Goal: Task Accomplishment & Management: Manage account settings

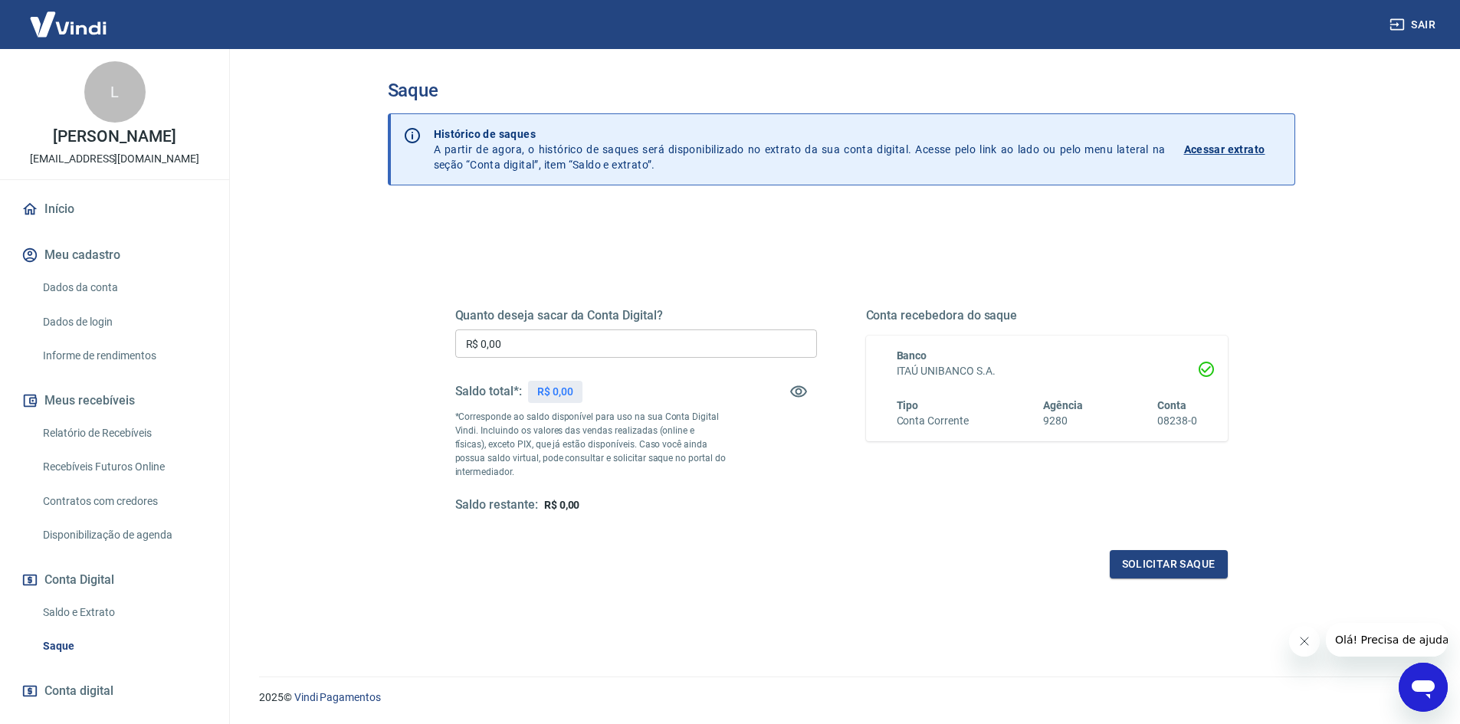
click at [569, 346] on input "R$ 0,00" at bounding box center [636, 344] width 362 height 28
type input "R$ 4.800,00"
click at [1170, 566] on button "Solicitar saque" at bounding box center [1169, 564] width 118 height 28
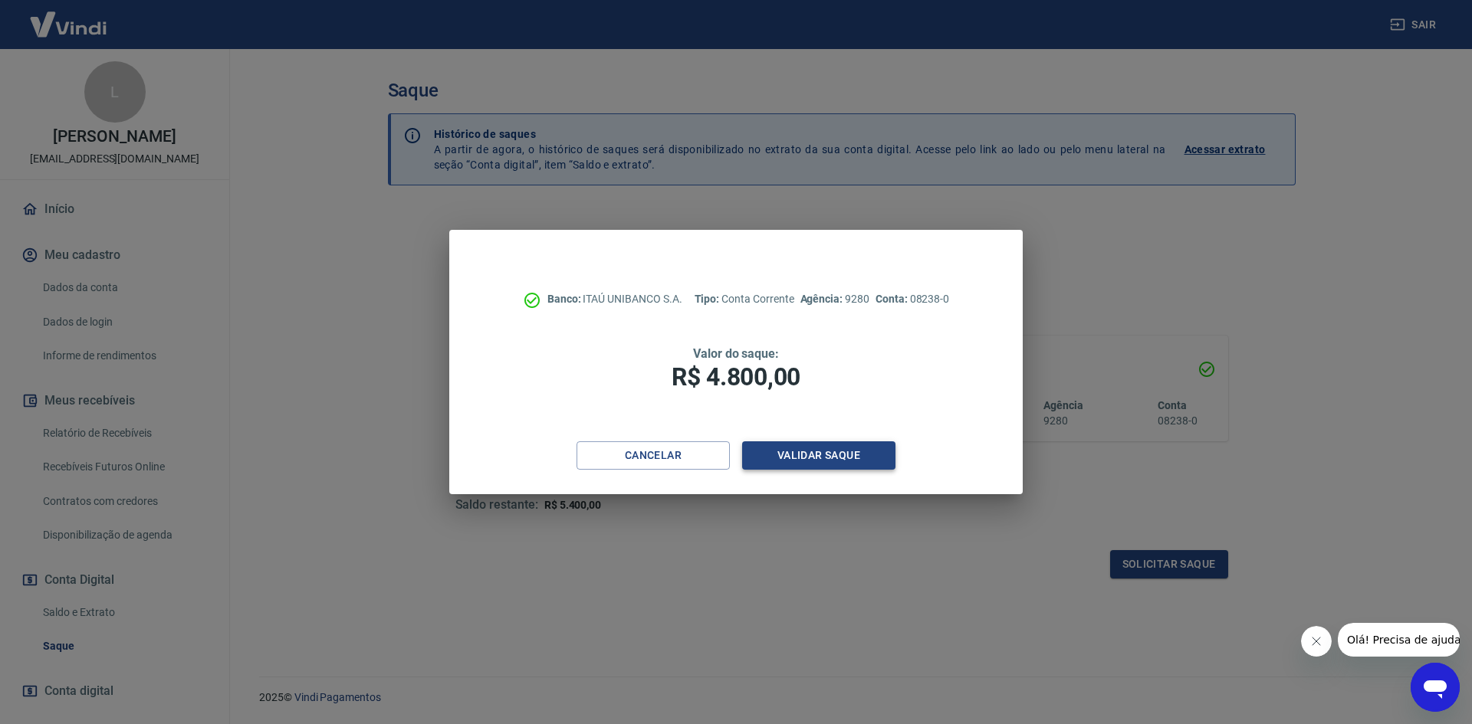
click at [806, 449] on button "Validar saque" at bounding box center [818, 456] width 153 height 28
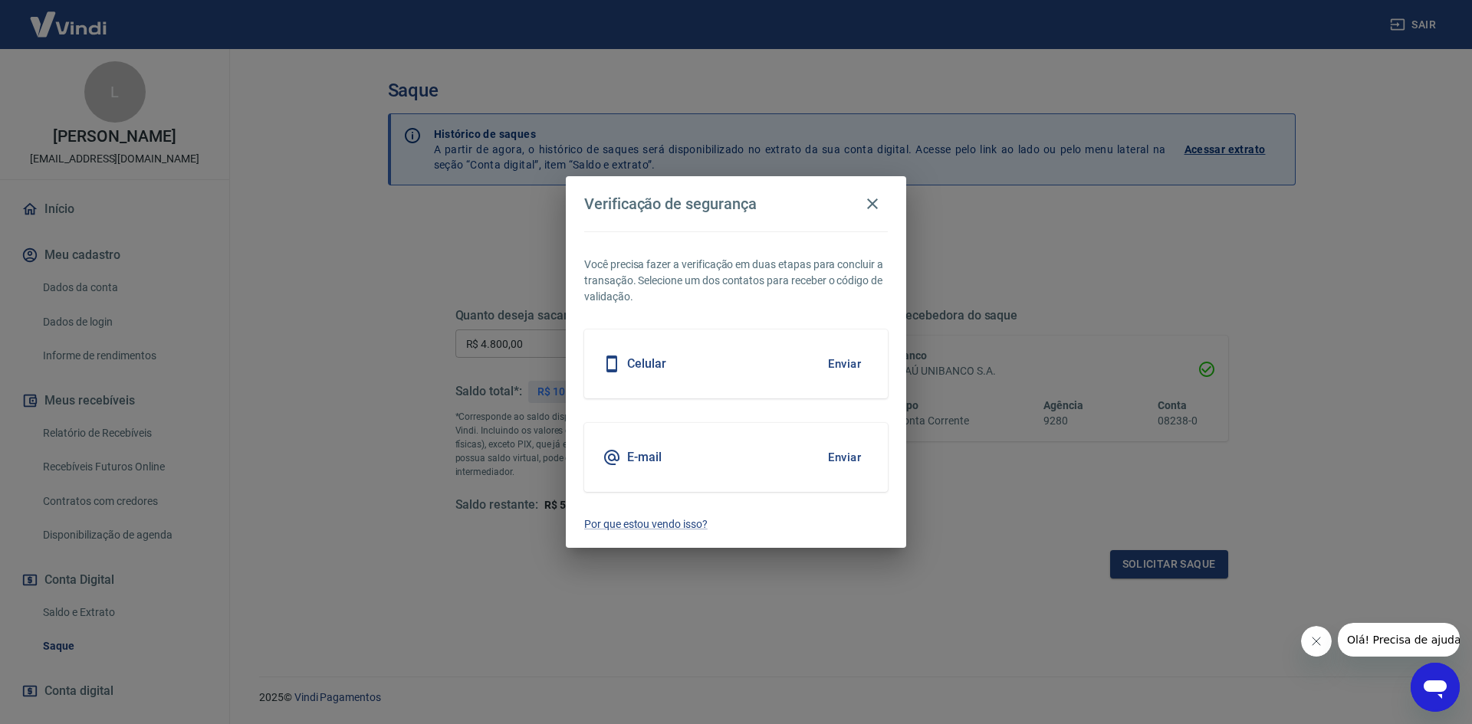
click at [842, 366] on button "Enviar" at bounding box center [844, 364] width 50 height 32
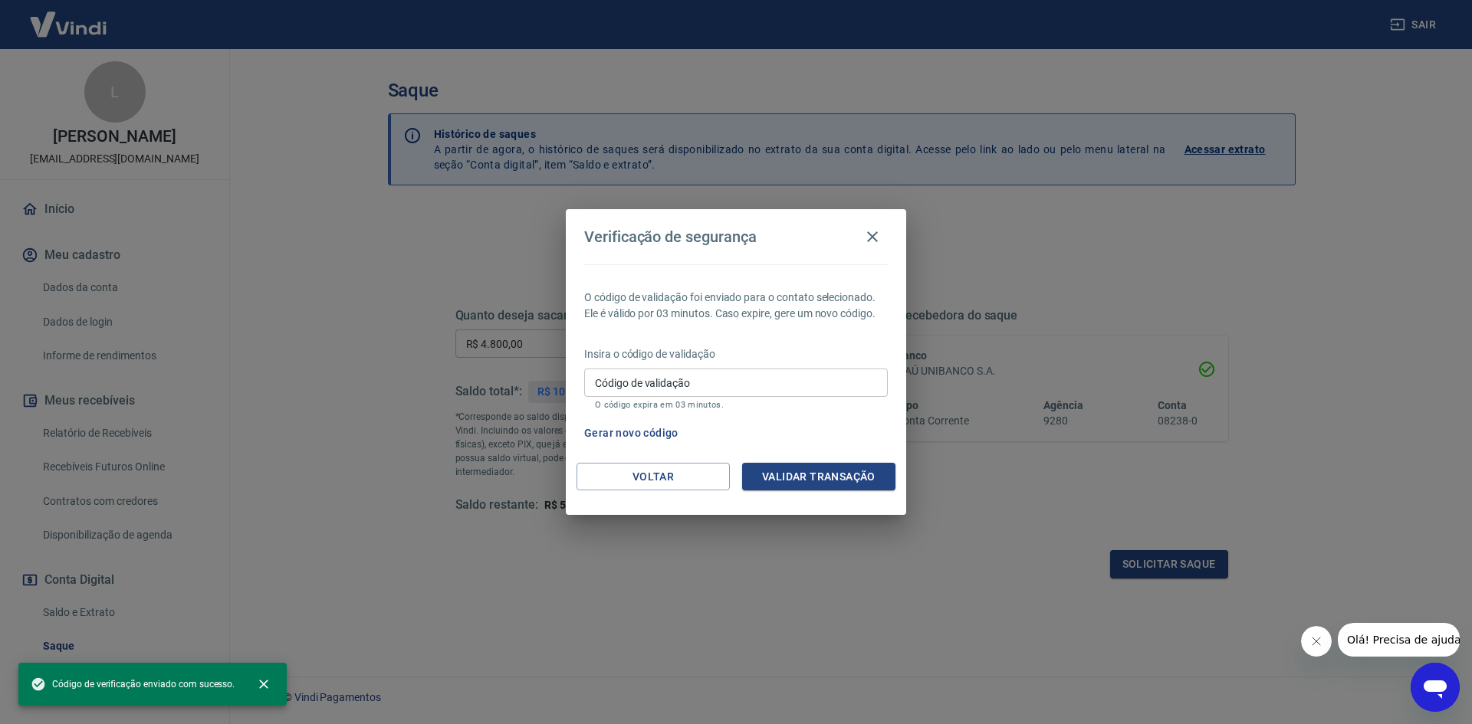
click at [735, 385] on input "Código de validação" at bounding box center [736, 383] width 304 height 28
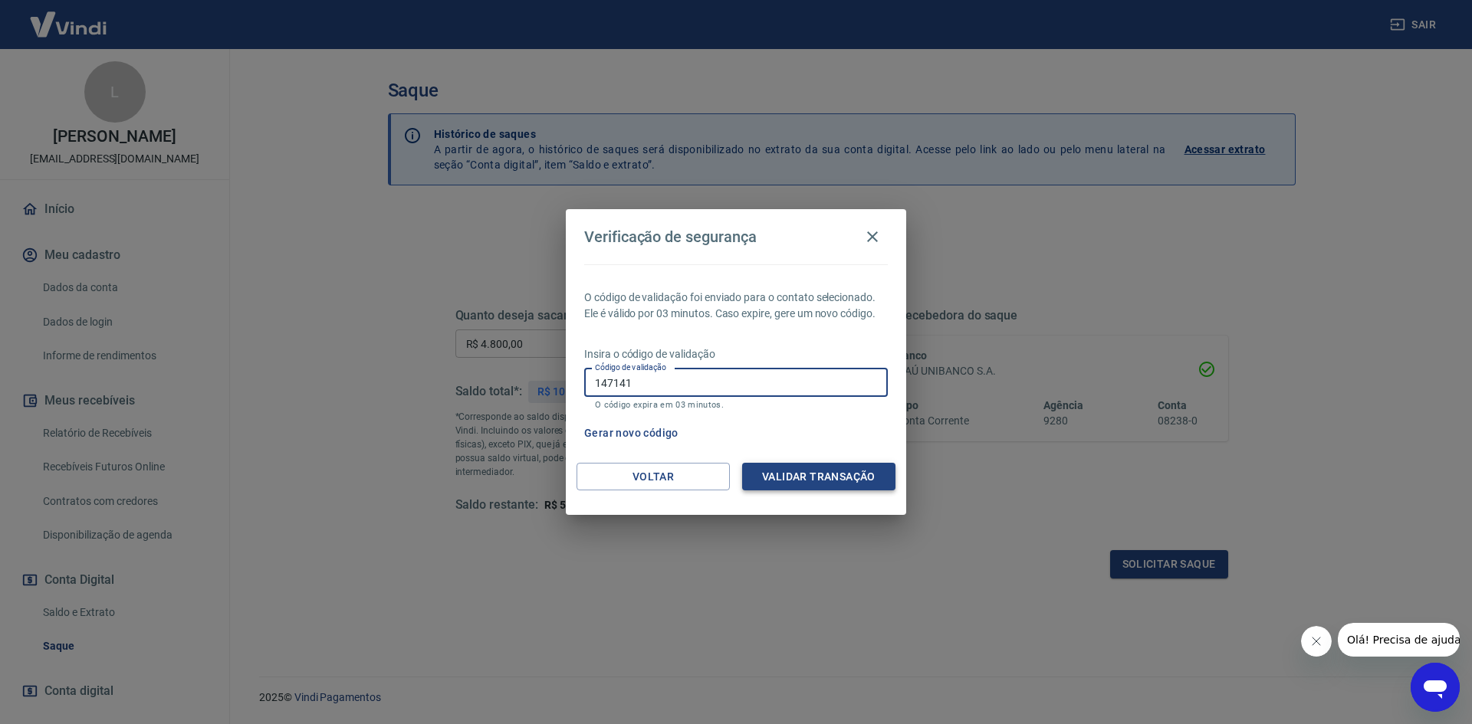
type input "147141"
click at [816, 486] on button "Validar transação" at bounding box center [818, 477] width 153 height 28
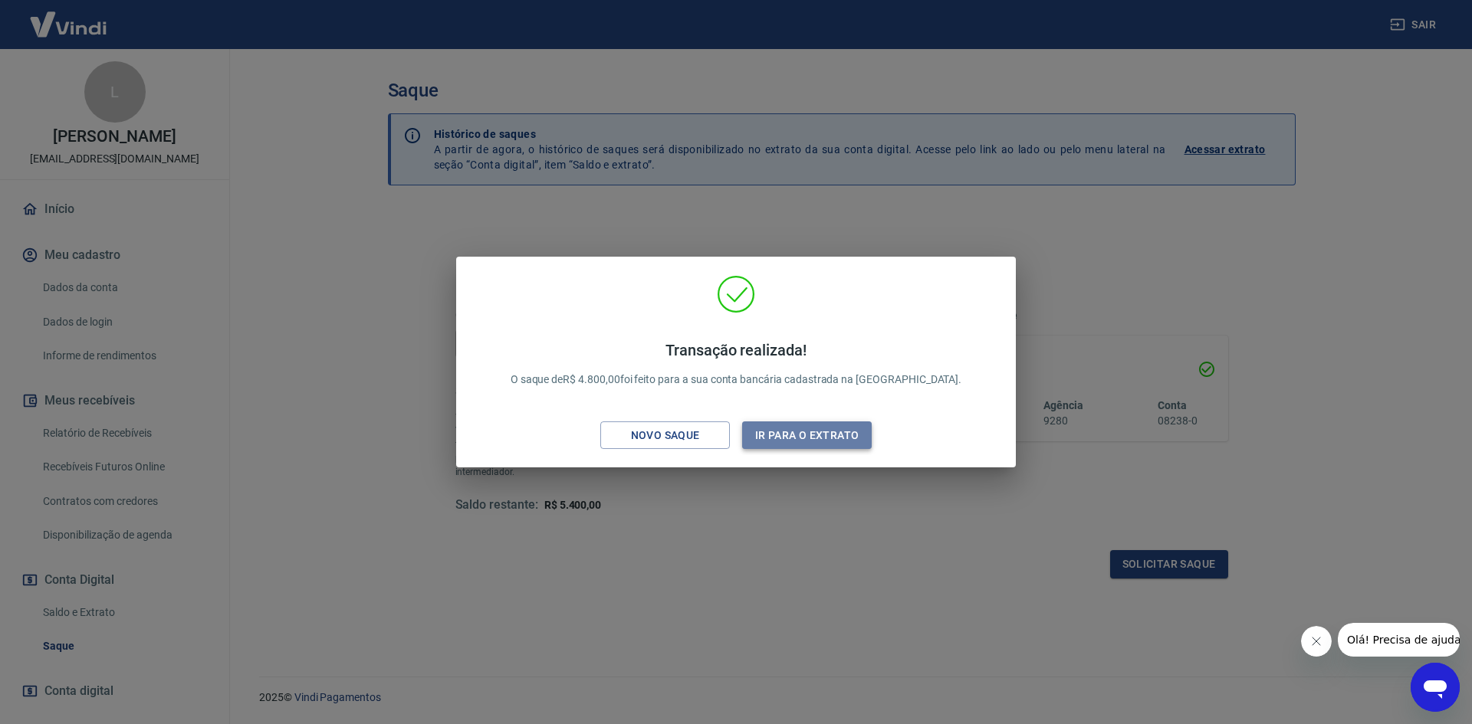
click at [805, 438] on button "Ir para o extrato" at bounding box center [807, 436] width 130 height 28
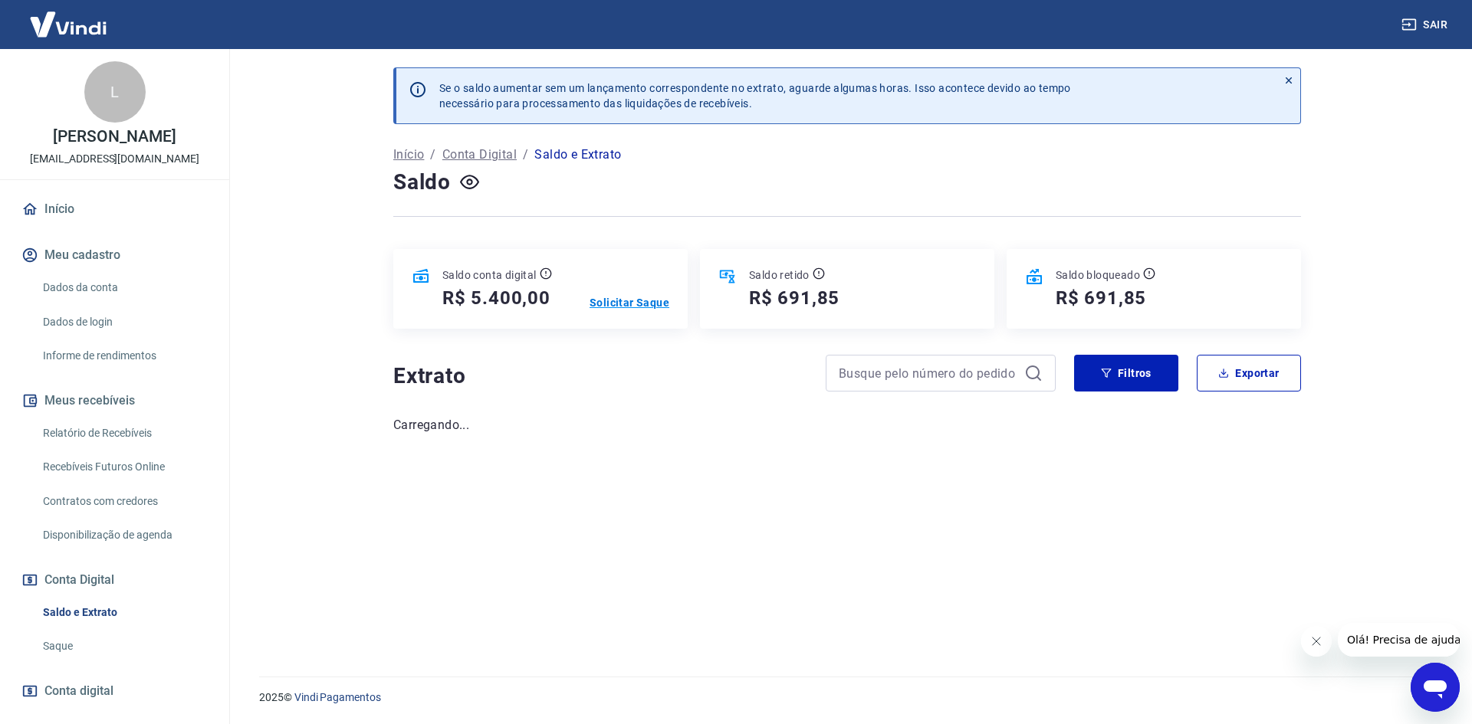
click at [616, 304] on p "Solicitar Saque" at bounding box center [629, 302] width 80 height 15
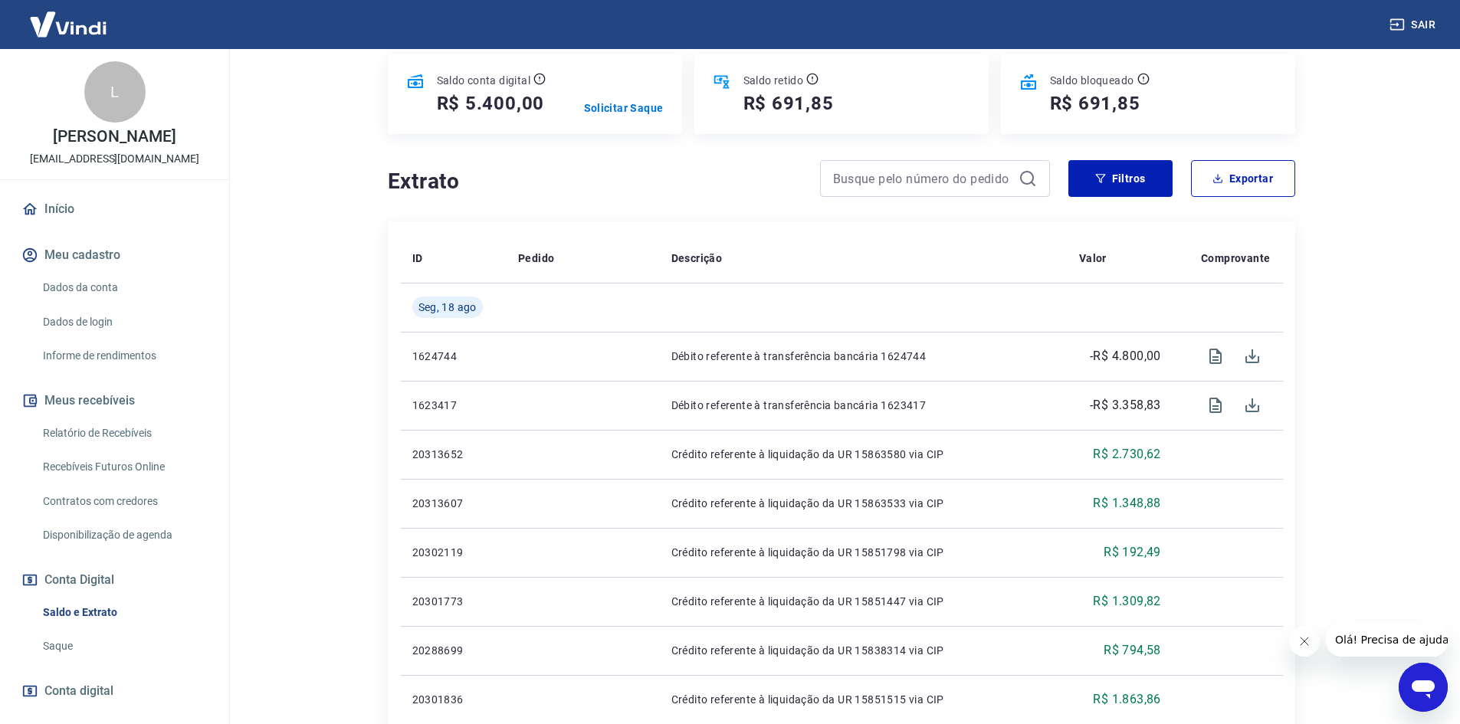
scroll to position [31, 0]
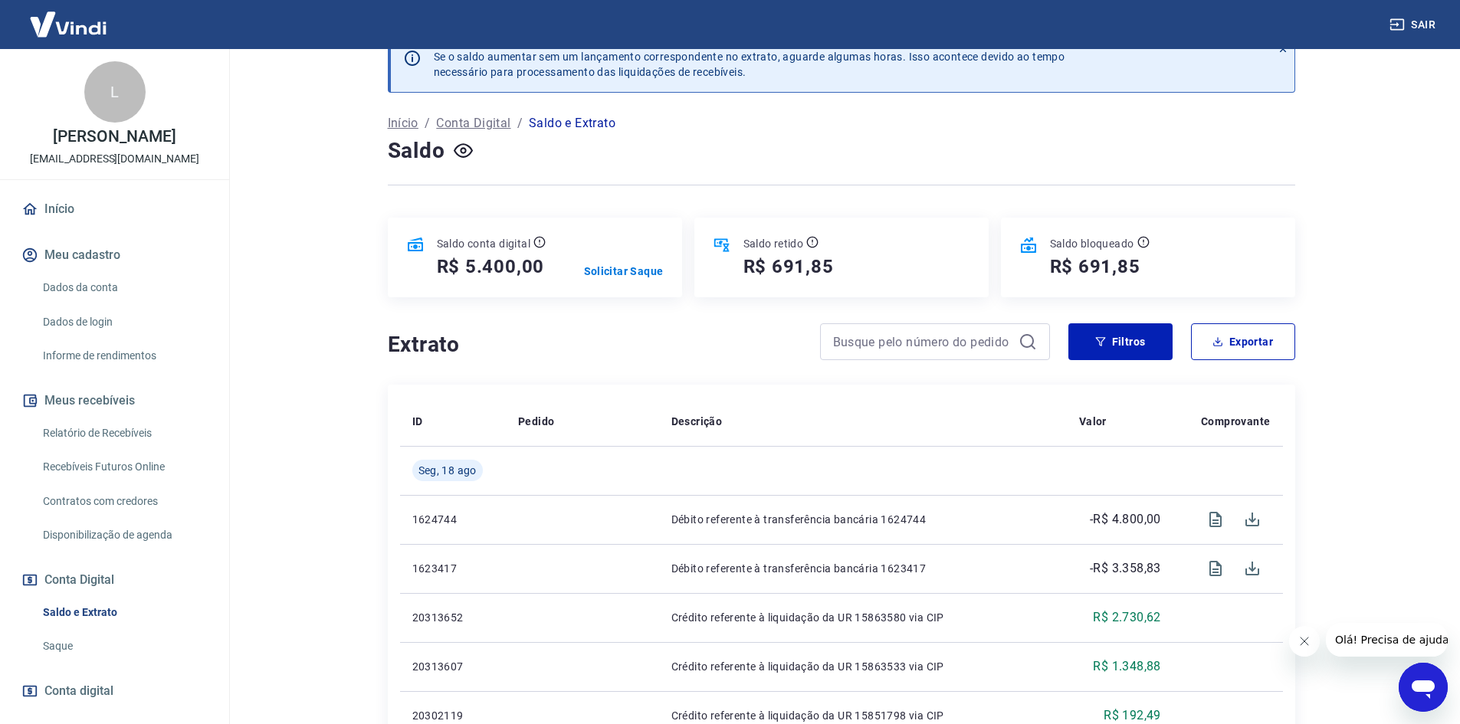
click at [783, 264] on h5 "R$ 691,85" at bounding box center [789, 266] width 90 height 25
click at [816, 241] on icon at bounding box center [812, 242] width 12 height 12
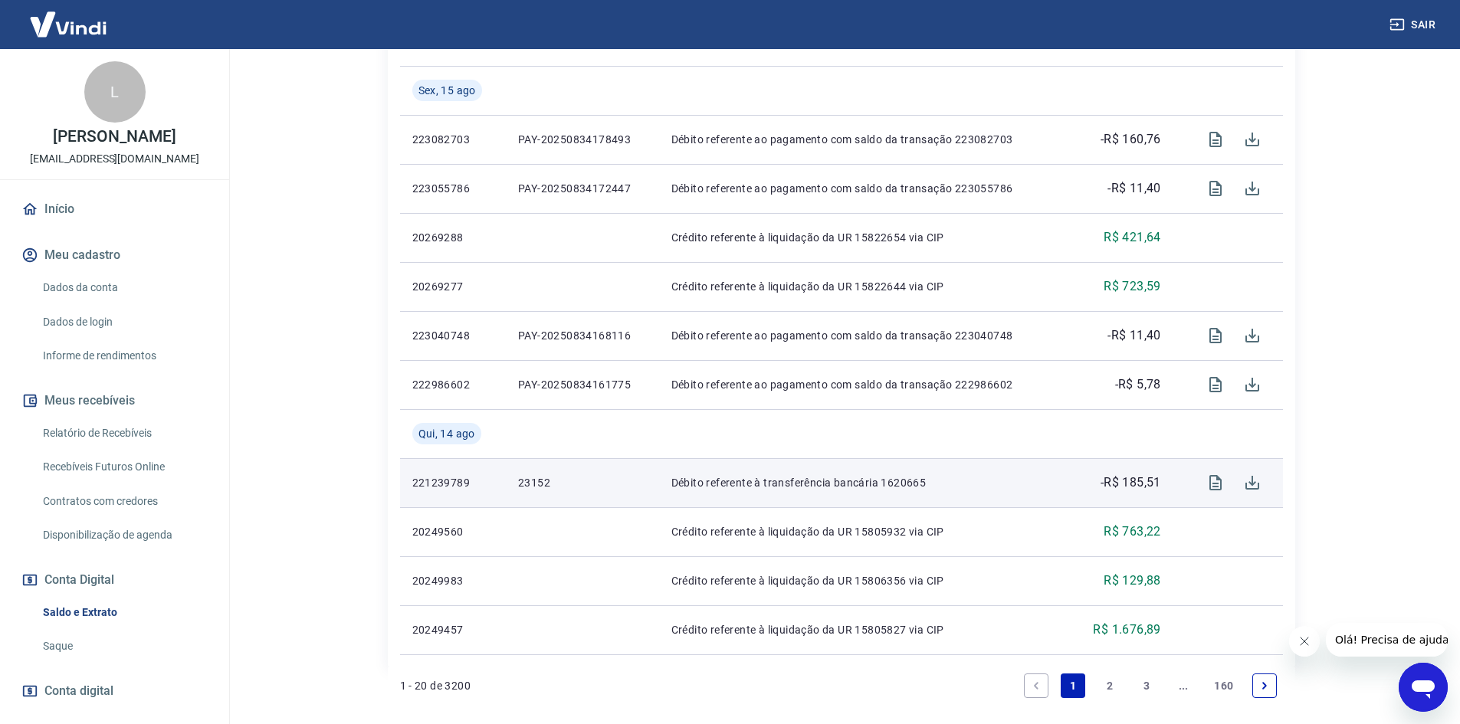
scroll to position [1028, 0]
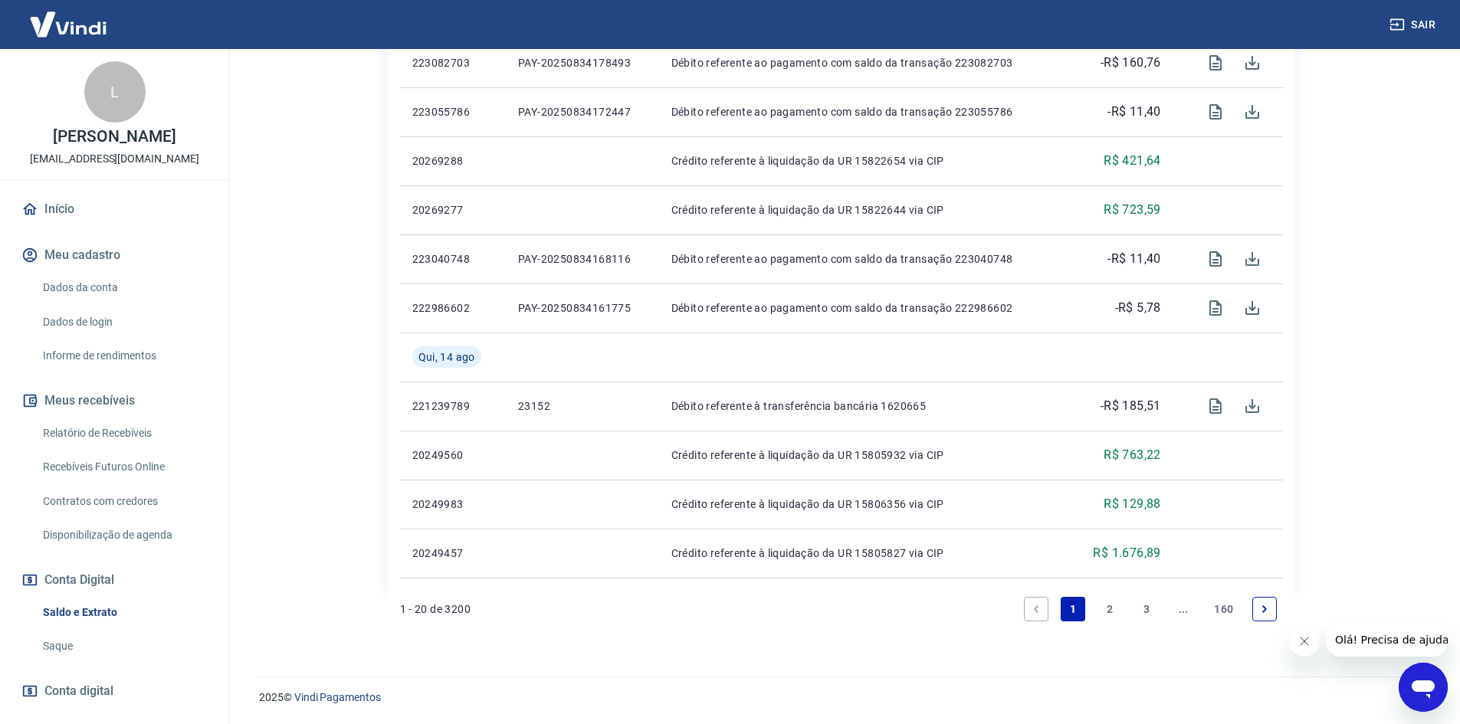
click at [1262, 607] on icon "Next page" at bounding box center [1264, 609] width 11 height 11
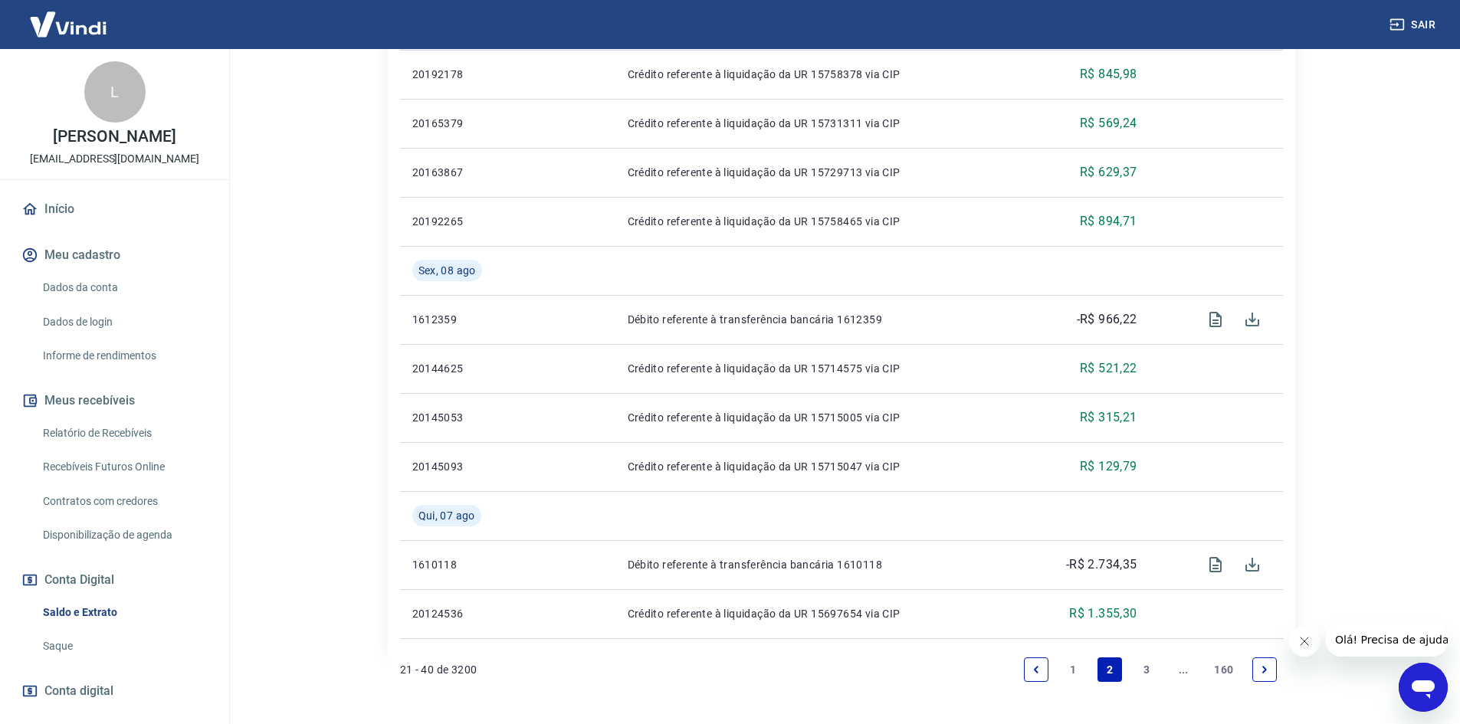
scroll to position [1126, 0]
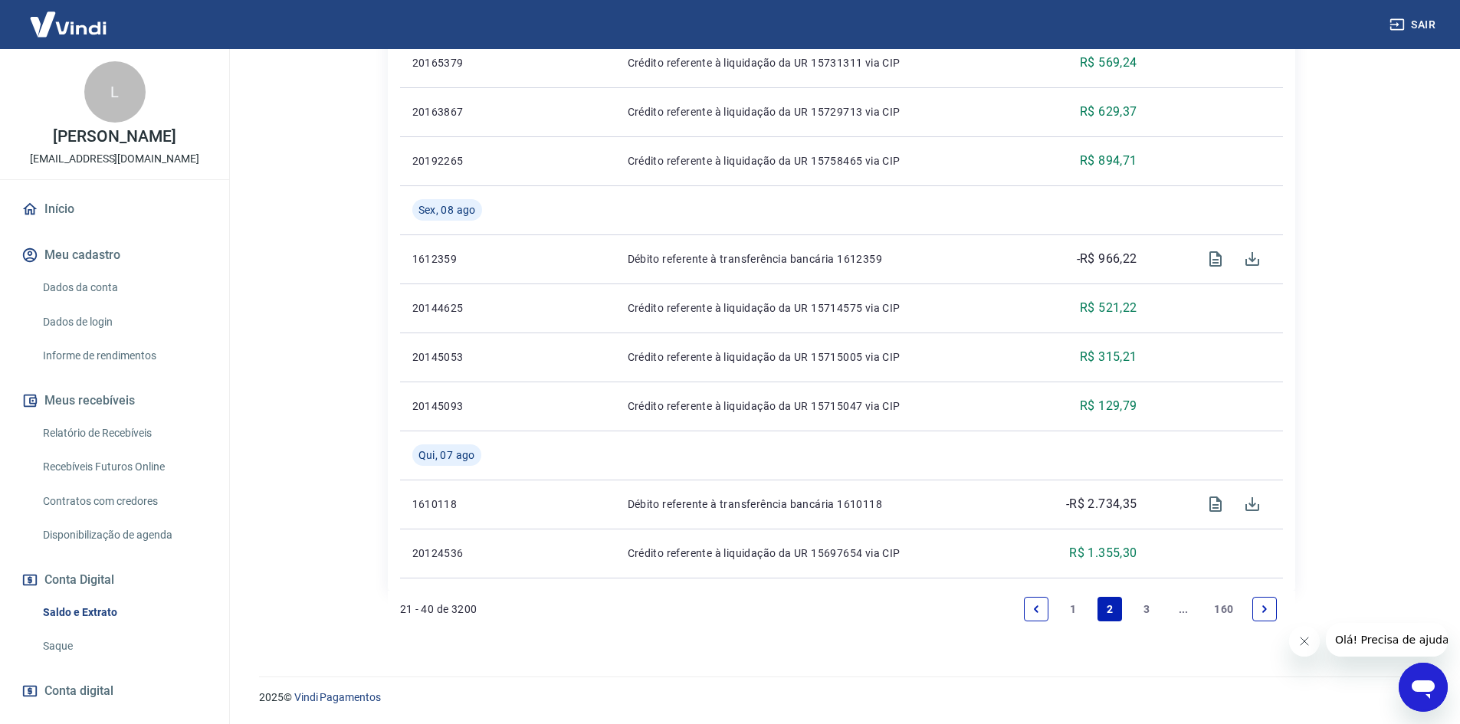
click at [1271, 613] on link "Next page" at bounding box center [1264, 609] width 25 height 25
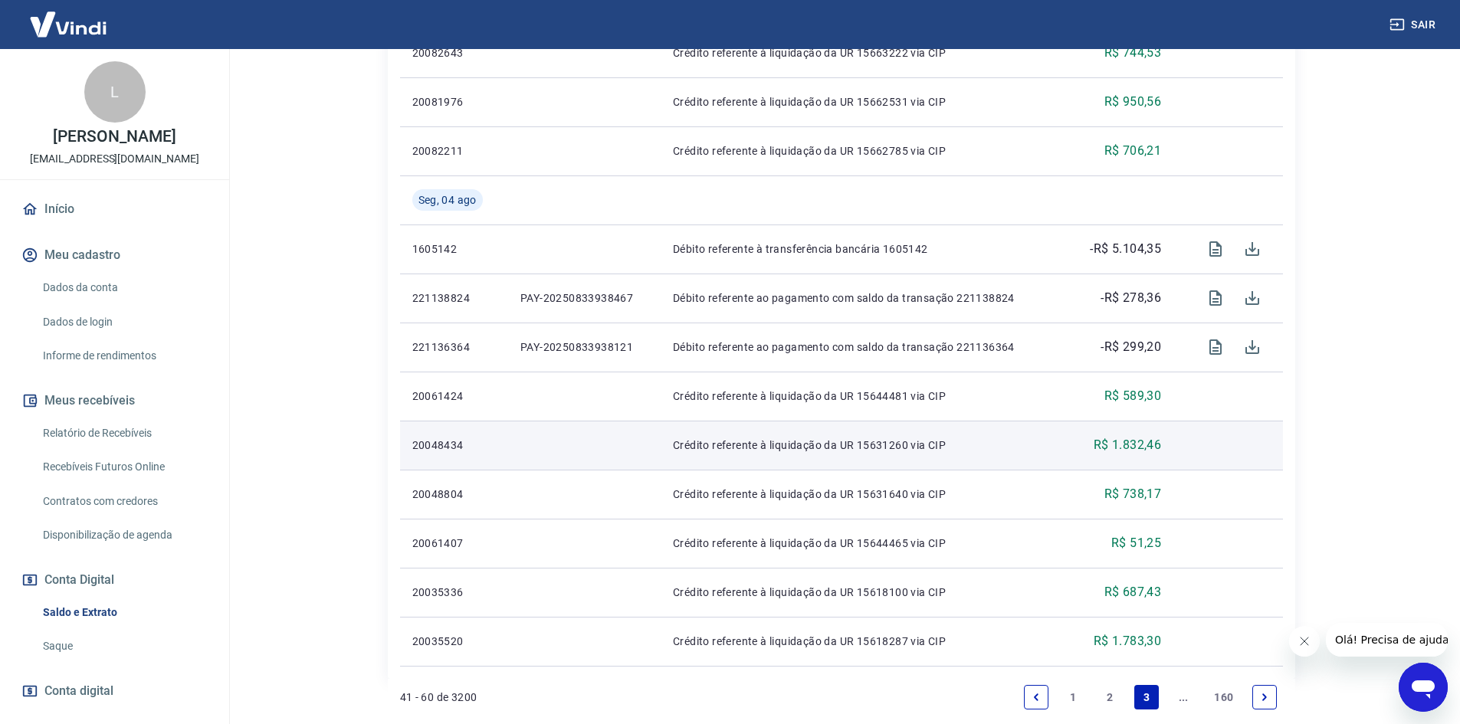
scroll to position [1077, 0]
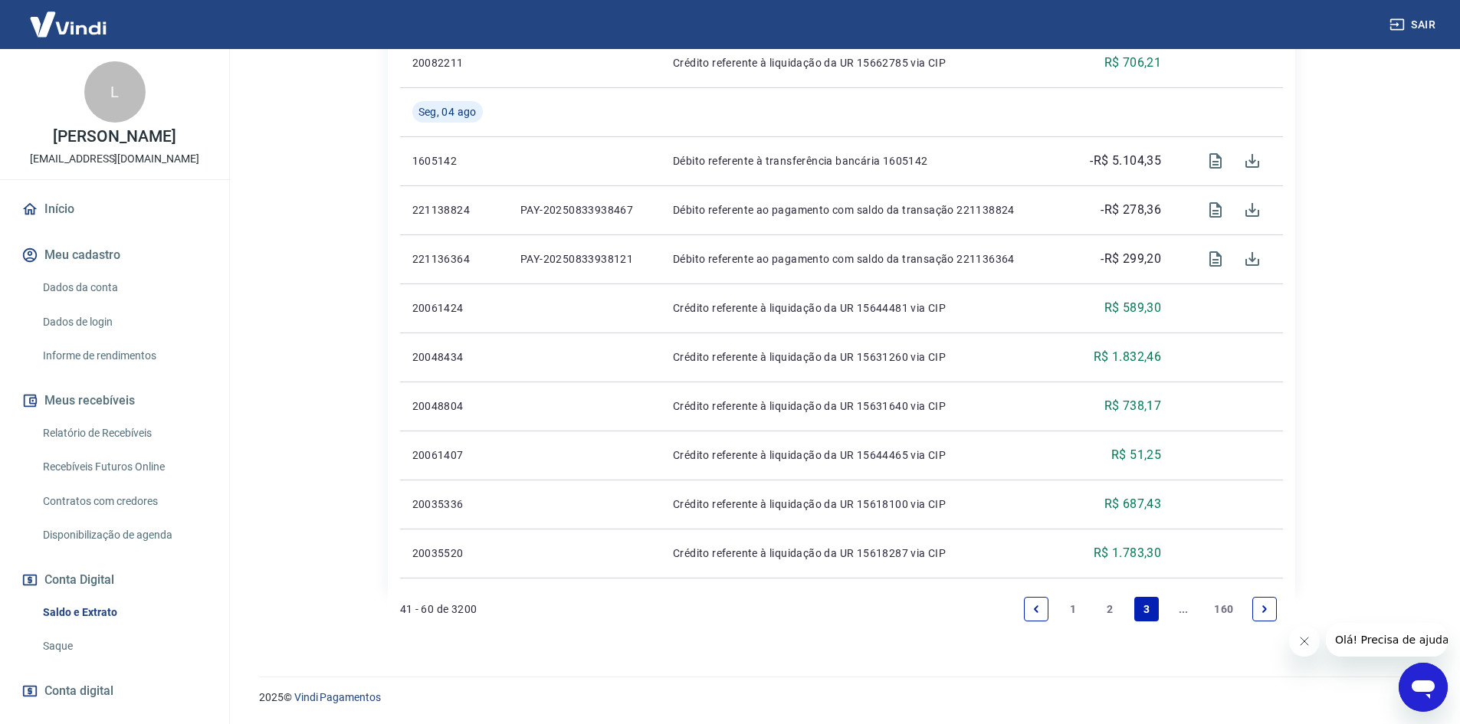
click at [1252, 597] on li "Pagination" at bounding box center [1264, 609] width 37 height 37
click at [1265, 604] on icon "Next page" at bounding box center [1264, 609] width 11 height 11
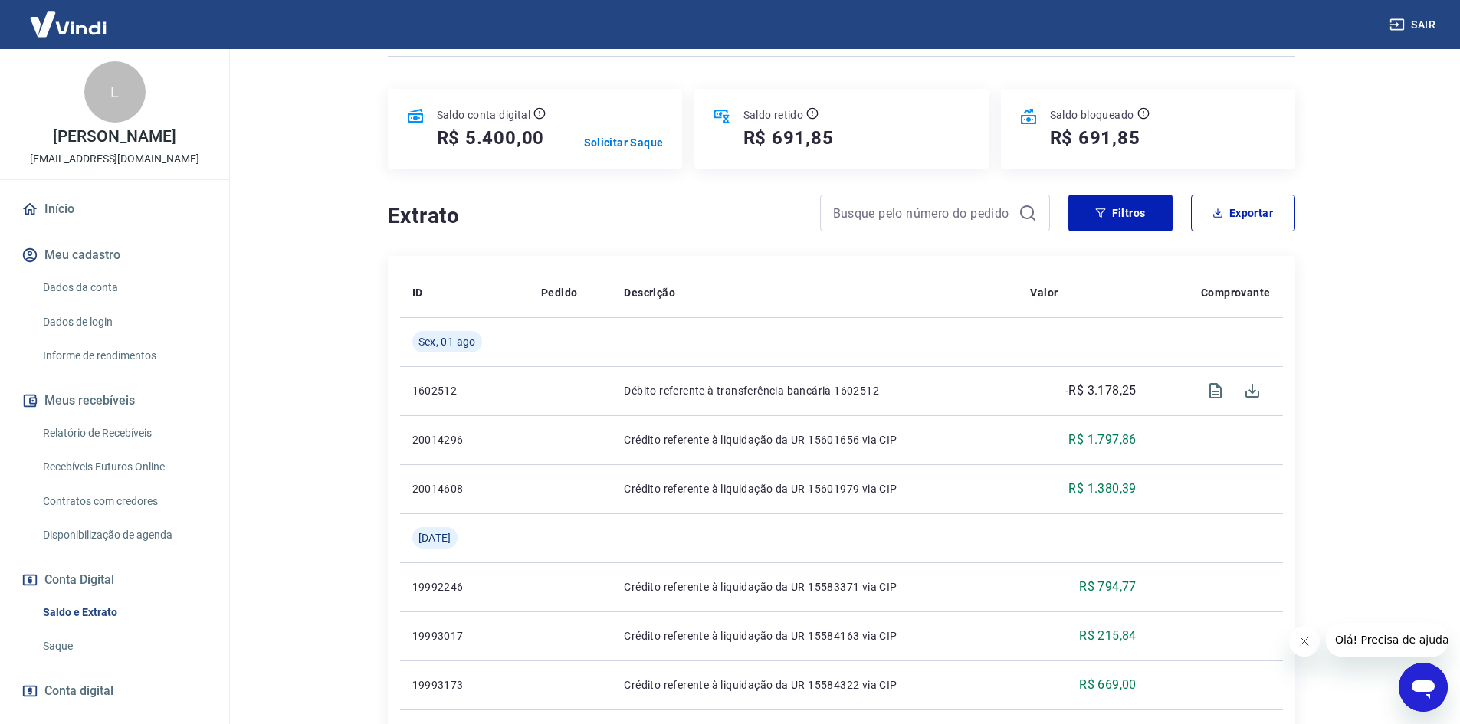
scroll to position [230, 0]
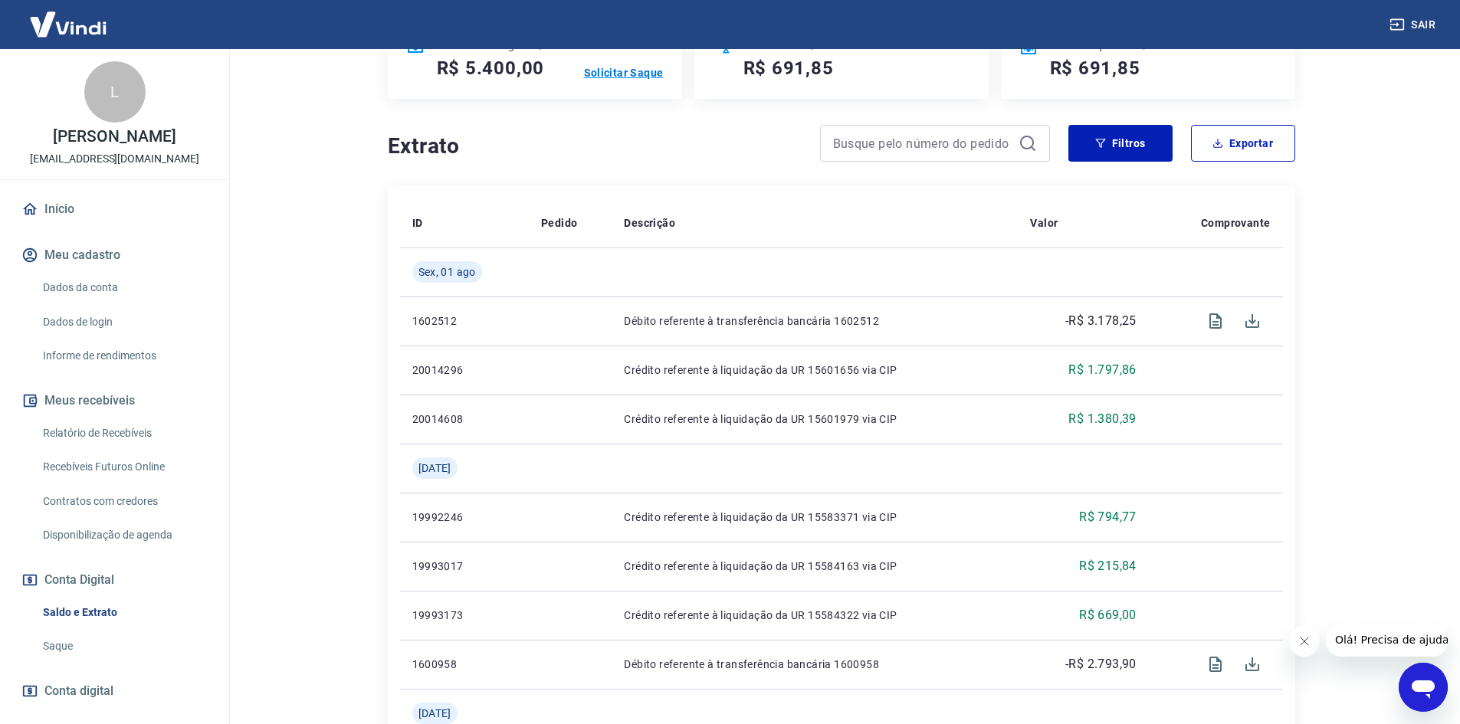
click at [605, 74] on p "Solicitar Saque" at bounding box center [624, 72] width 80 height 15
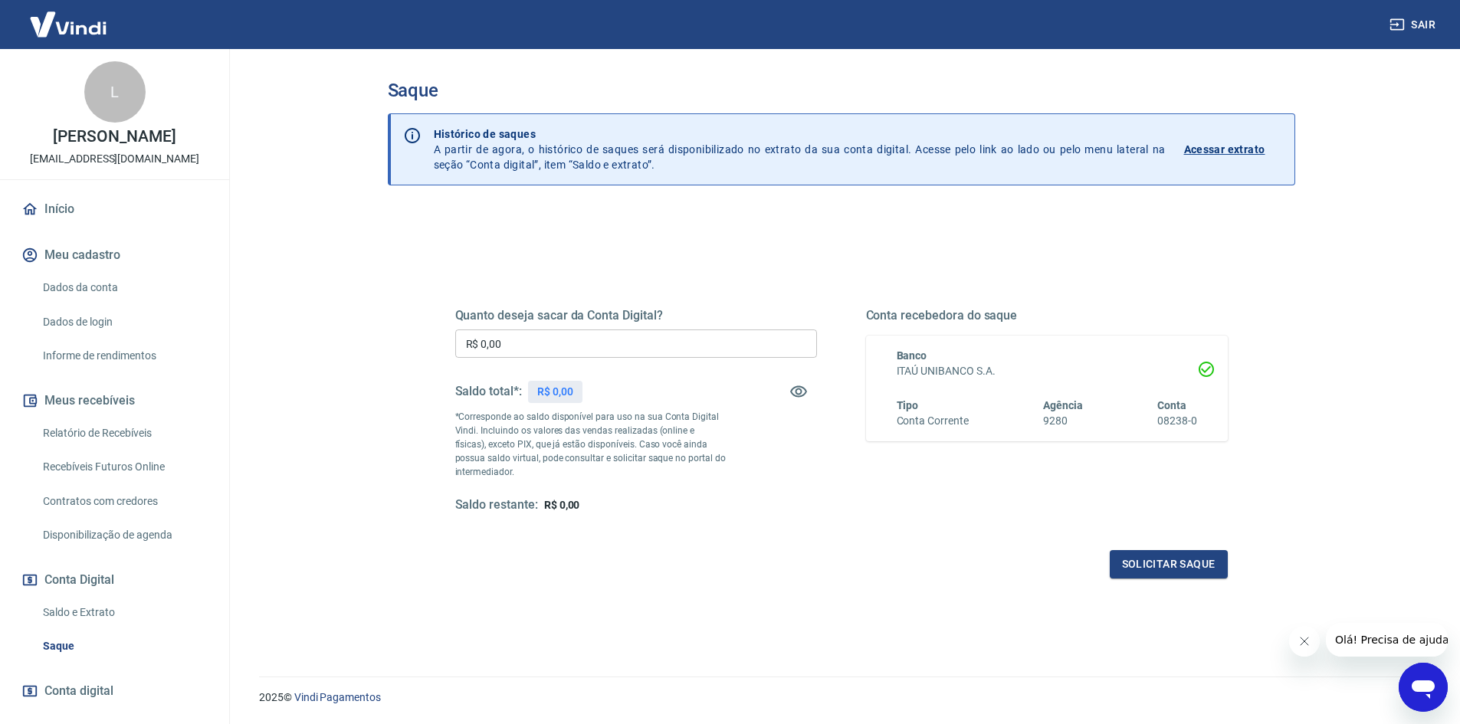
click at [616, 343] on input "R$ 0,00" at bounding box center [636, 344] width 362 height 28
type input "R$ 5.400,00"
click at [1155, 553] on button "Solicitar saque" at bounding box center [1169, 564] width 118 height 28
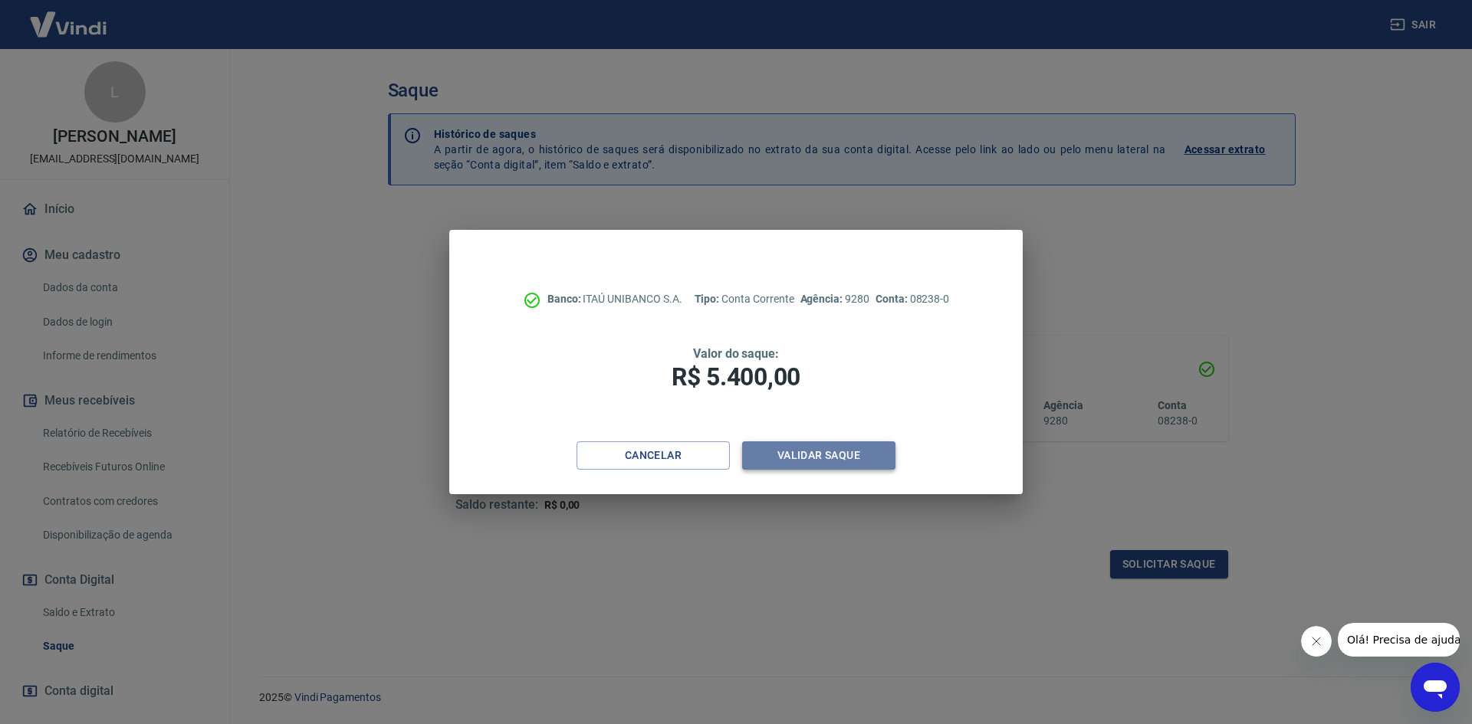
click at [840, 457] on button "Validar saque" at bounding box center [818, 456] width 153 height 28
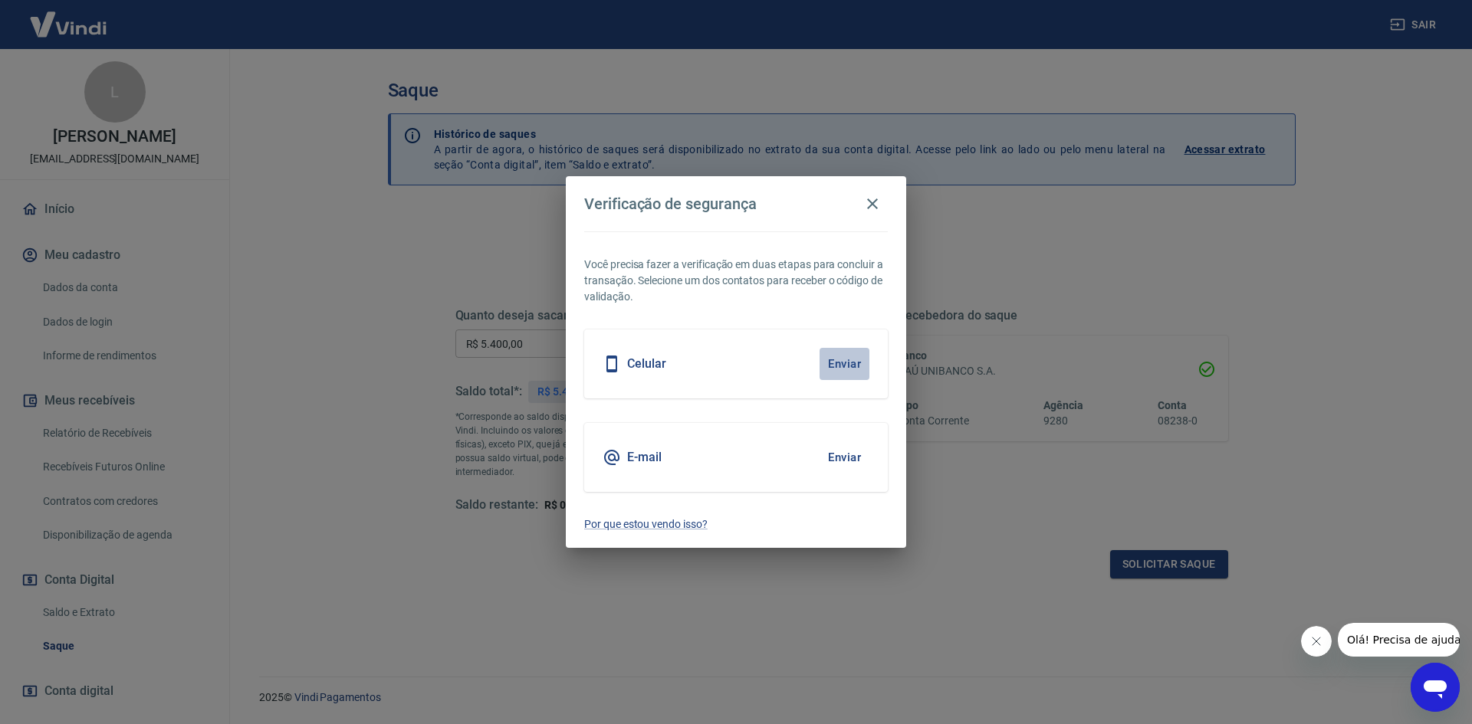
click at [849, 356] on button "Enviar" at bounding box center [844, 364] width 50 height 32
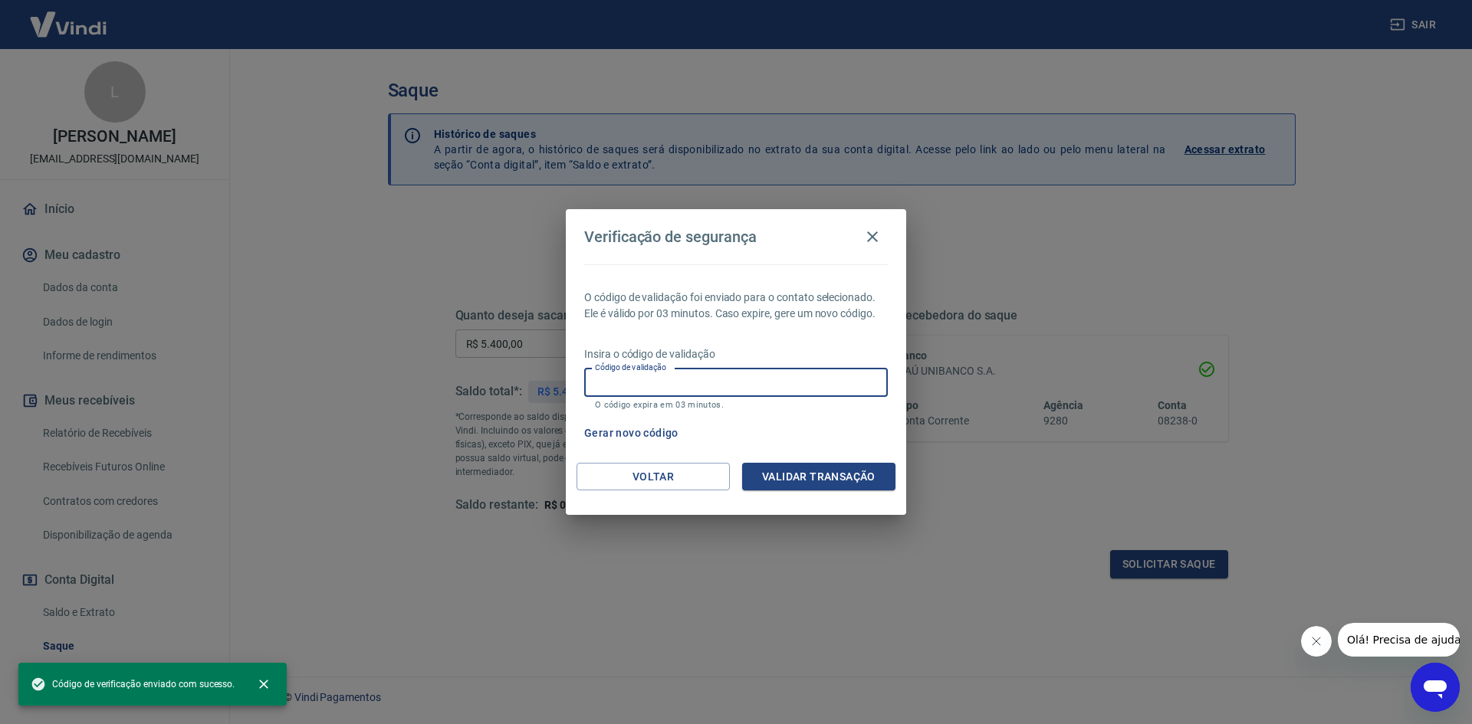
click at [748, 392] on input "Código de validação" at bounding box center [736, 383] width 304 height 28
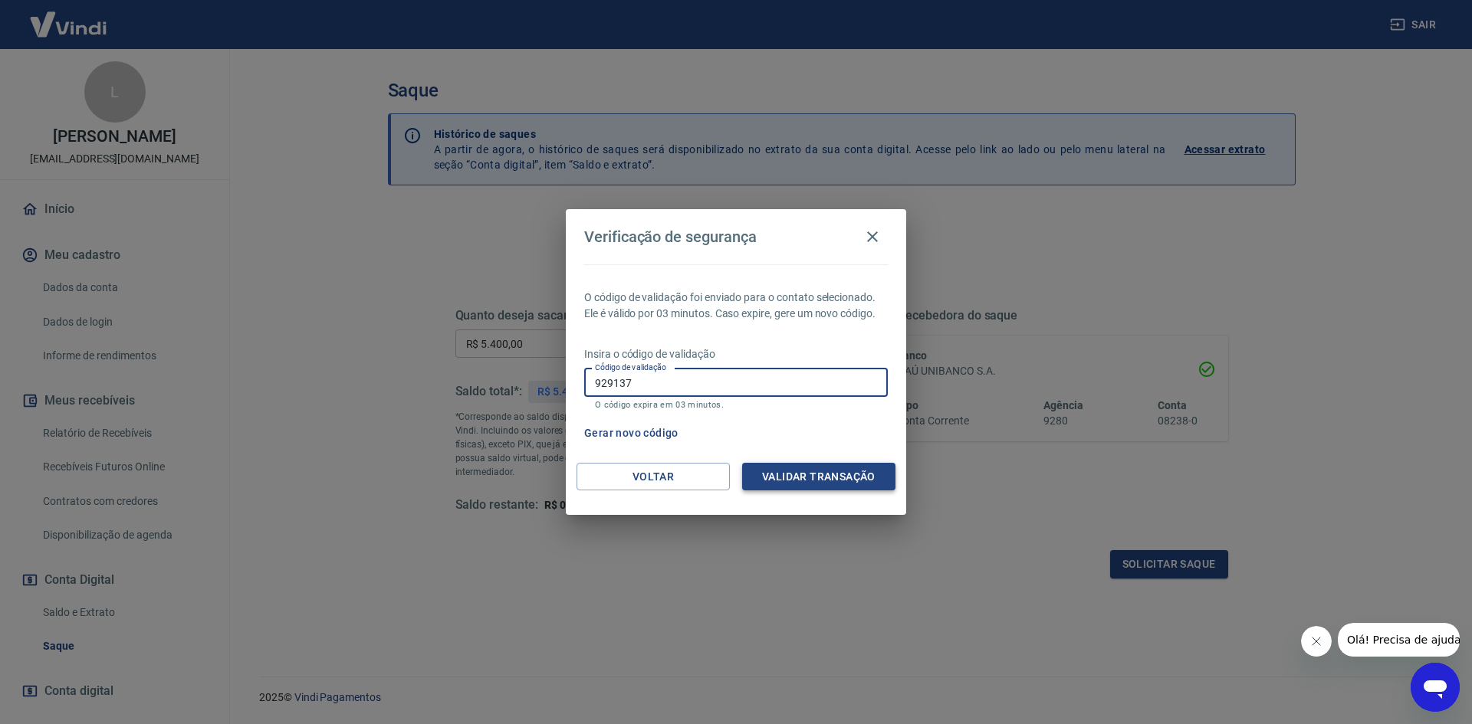
type input "929137"
click at [794, 470] on button "Validar transação" at bounding box center [818, 477] width 153 height 28
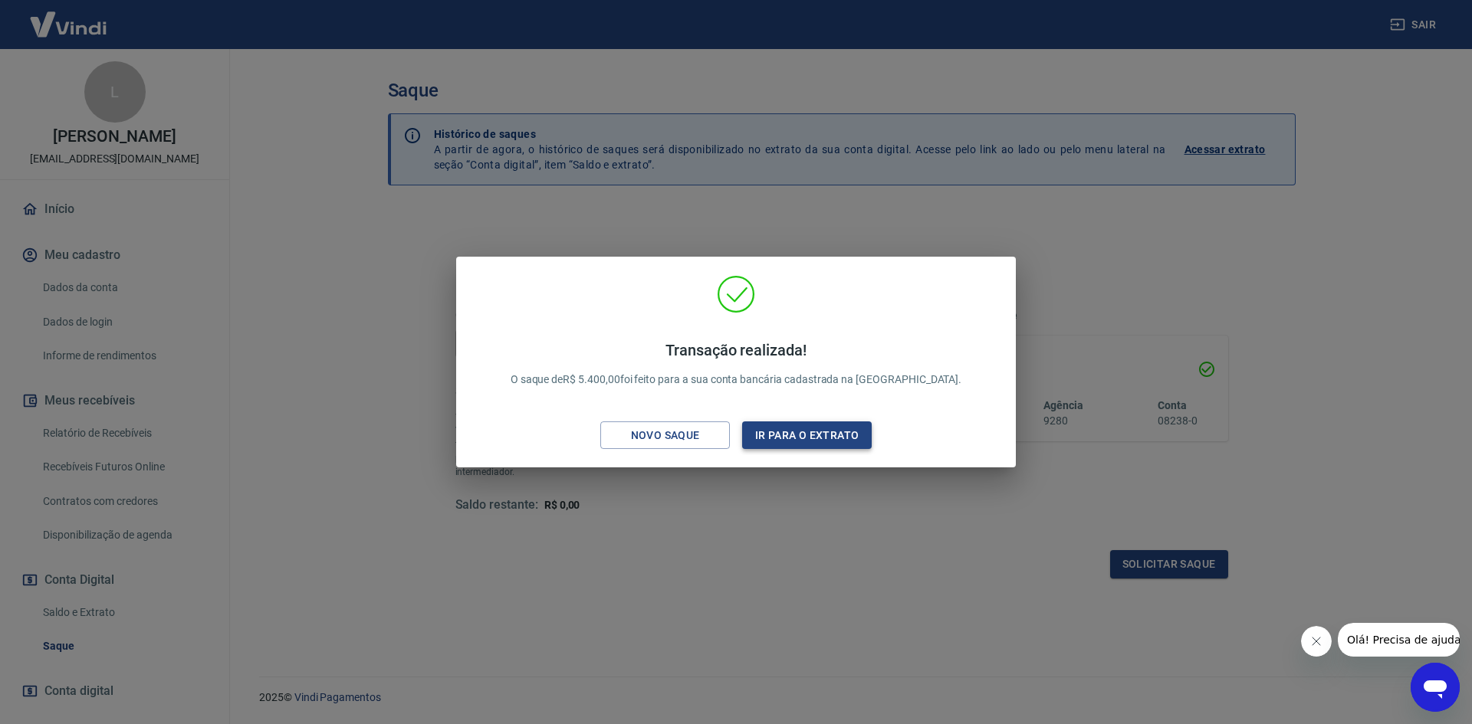
click at [822, 435] on button "Ir para o extrato" at bounding box center [807, 436] width 130 height 28
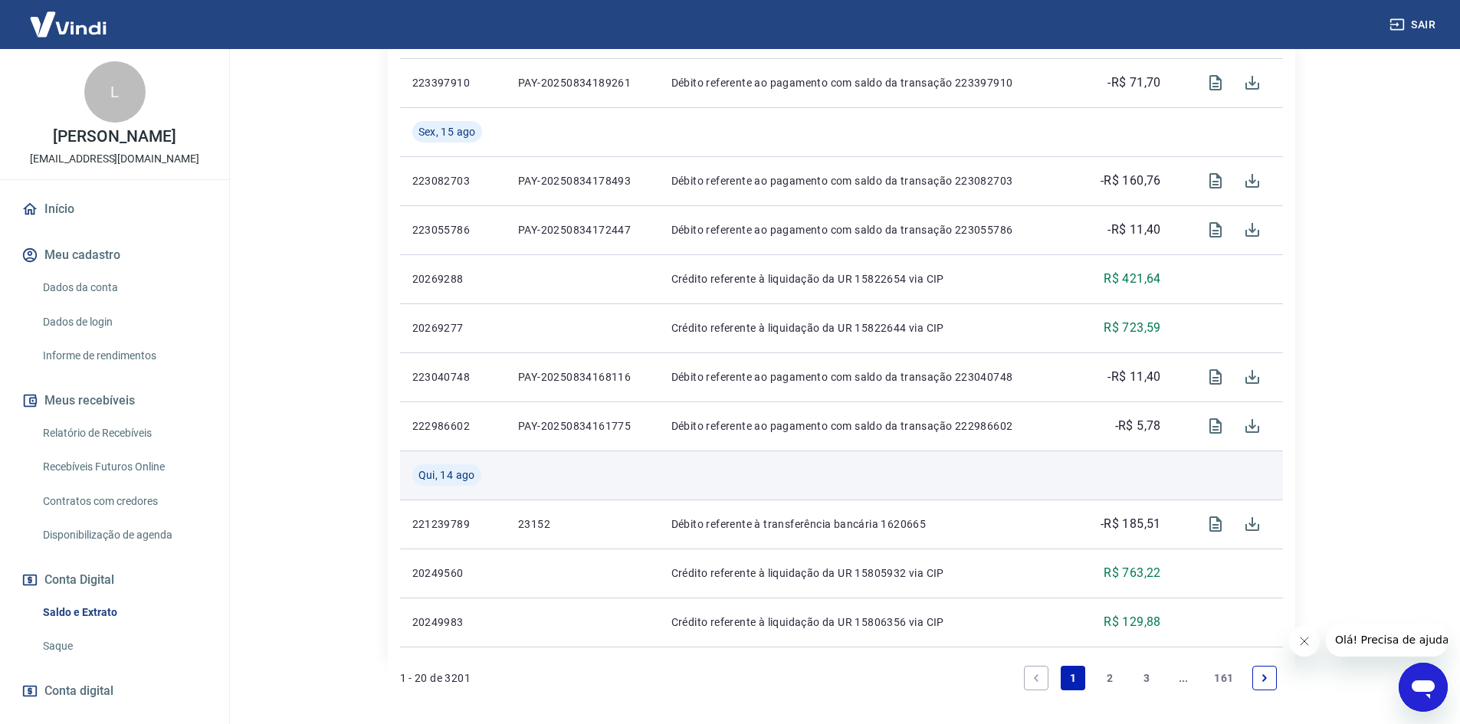
scroll to position [996, 0]
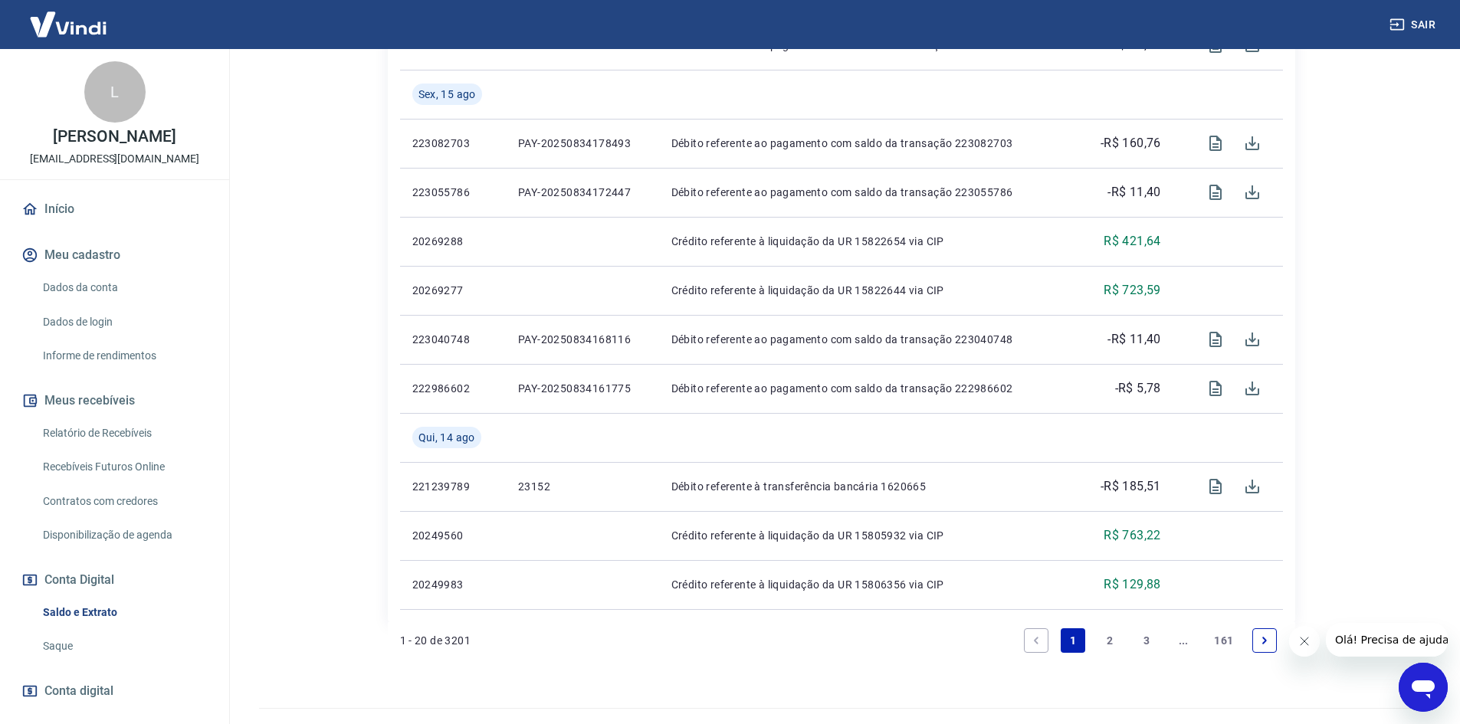
click at [1113, 642] on link "2" at bounding box center [1110, 641] width 25 height 25
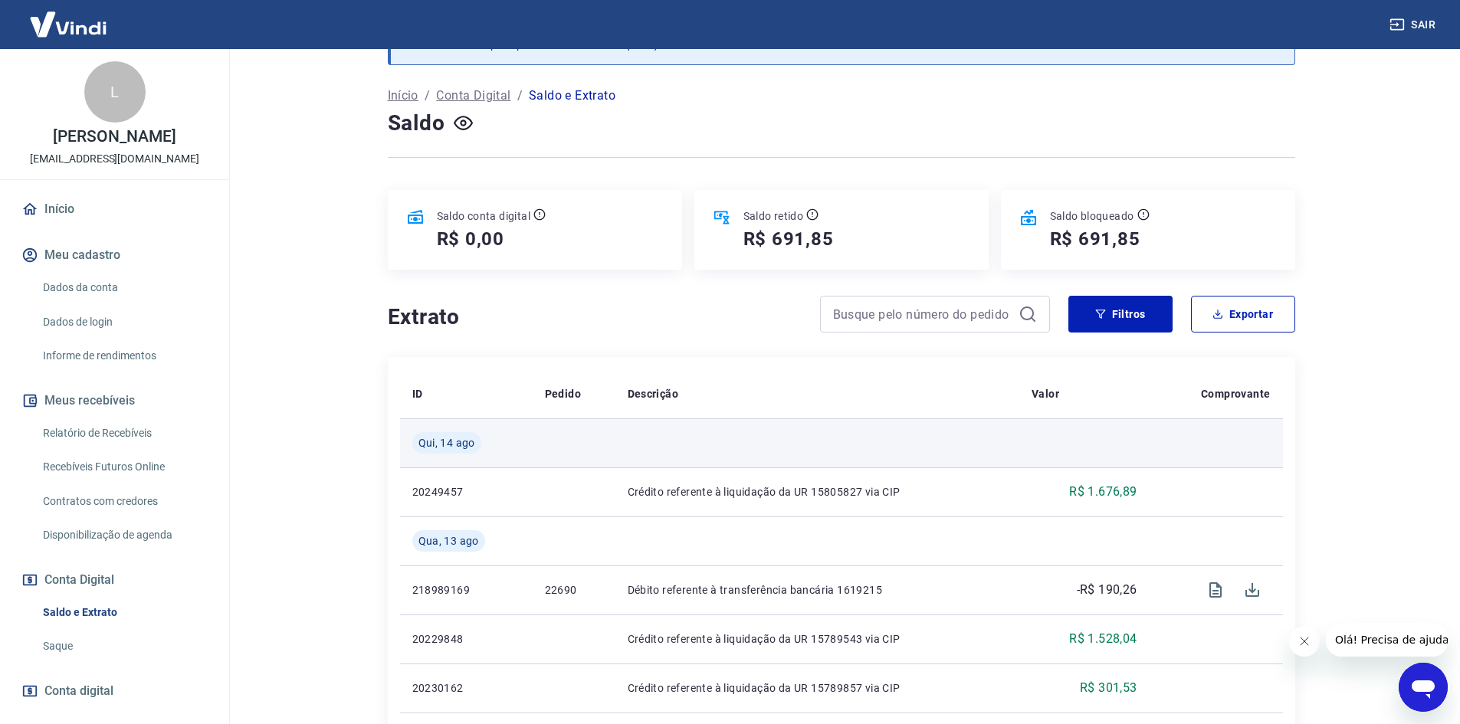
scroll to position [153, 0]
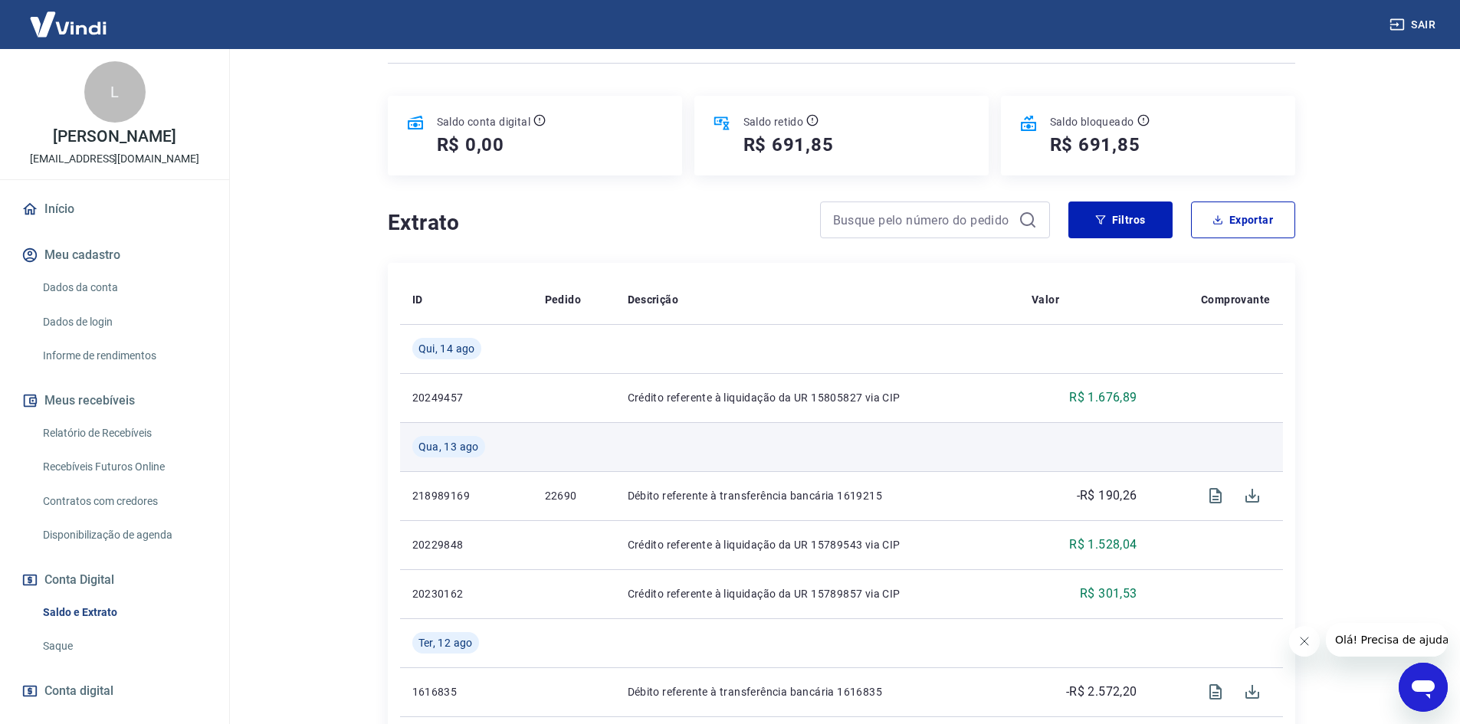
click at [1013, 442] on td at bounding box center [817, 446] width 404 height 49
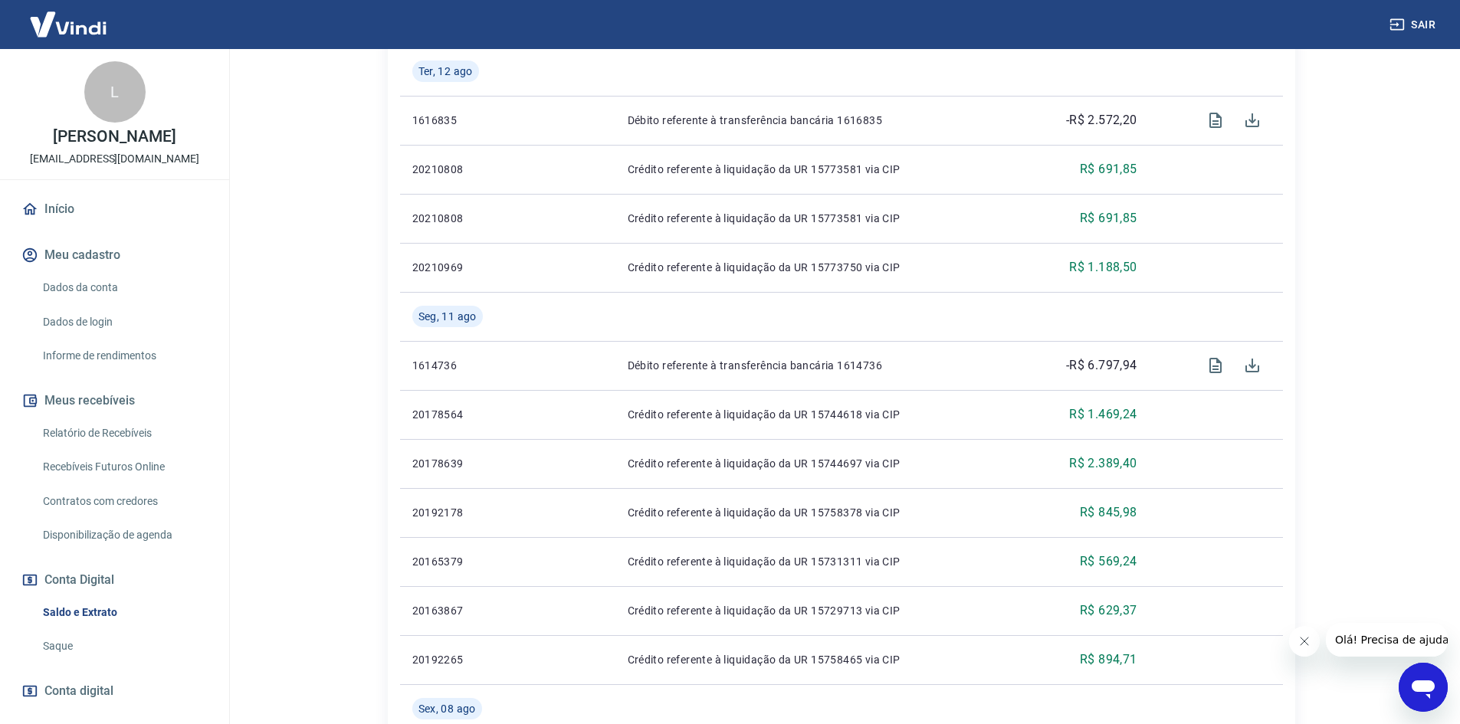
scroll to position [715, 0]
